Goal: Information Seeking & Learning: Learn about a topic

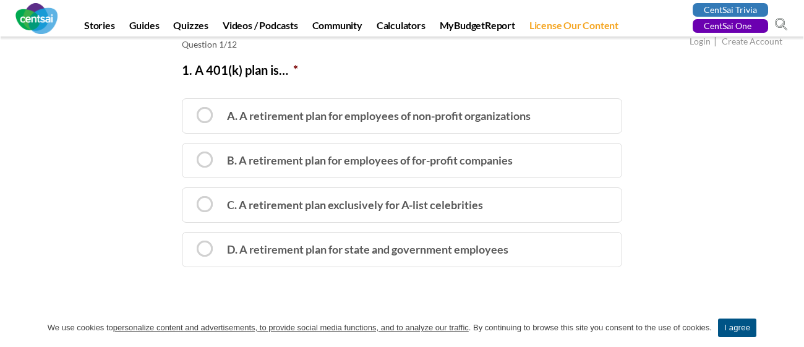
scroll to position [207, 0]
drag, startPoint x: 176, startPoint y: 70, endPoint x: 139, endPoint y: 49, distance: 43.2
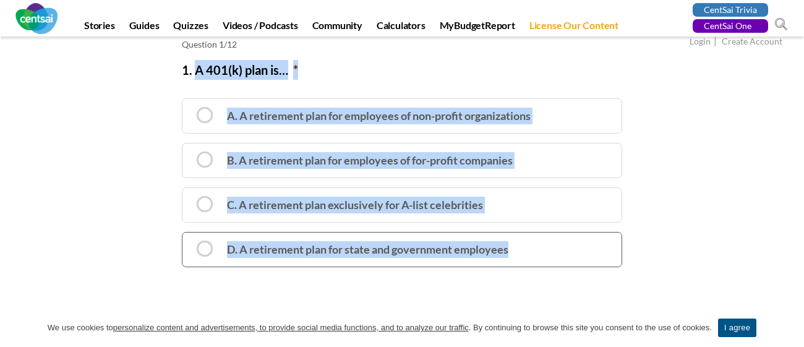
copy li "A 401(k) plan is… * A. A retirement plan for employees of non-profit organizati…"
drag, startPoint x: 194, startPoint y: 67, endPoint x: 512, endPoint y: 246, distance: 365.6
click at [512, 246] on li "1. A 401(k) plan is… * A. A retirement plan for employees of non-profit organiz…" at bounding box center [402, 163] width 440 height 207
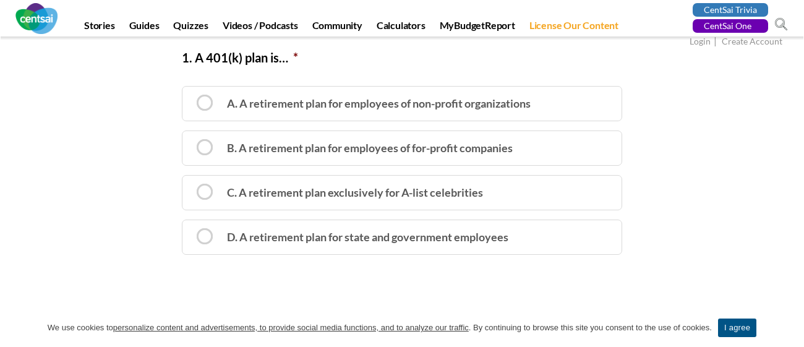
scroll to position [219, 0]
click at [412, 246] on label "D. A retirement plan for state and government employees" at bounding box center [402, 237] width 440 height 35
click at [191, 231] on input "D. A retirement plan for state and government employees" at bounding box center [186, 227] width 8 height 8
radio input "true"
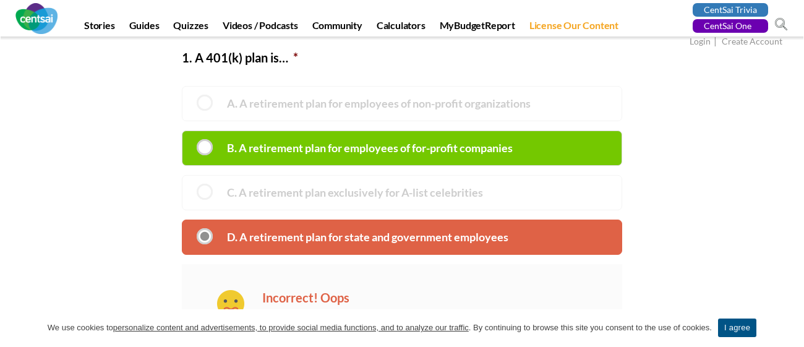
click at [302, 142] on label "B. A retirement plan for employees of for-profit companies" at bounding box center [402, 148] width 440 height 35
